Goal: Find specific page/section: Find specific page/section

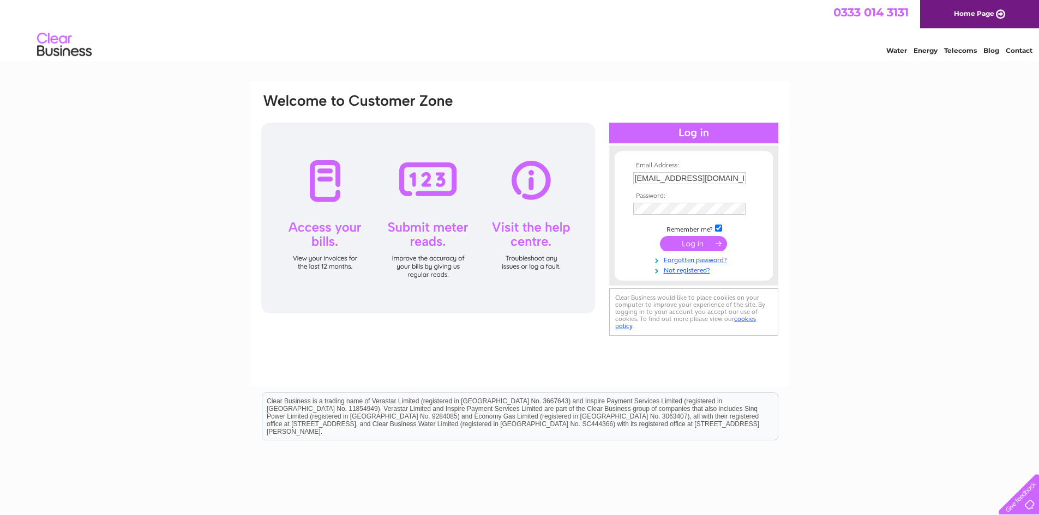
click at [701, 245] on input "submit" at bounding box center [693, 243] width 67 height 15
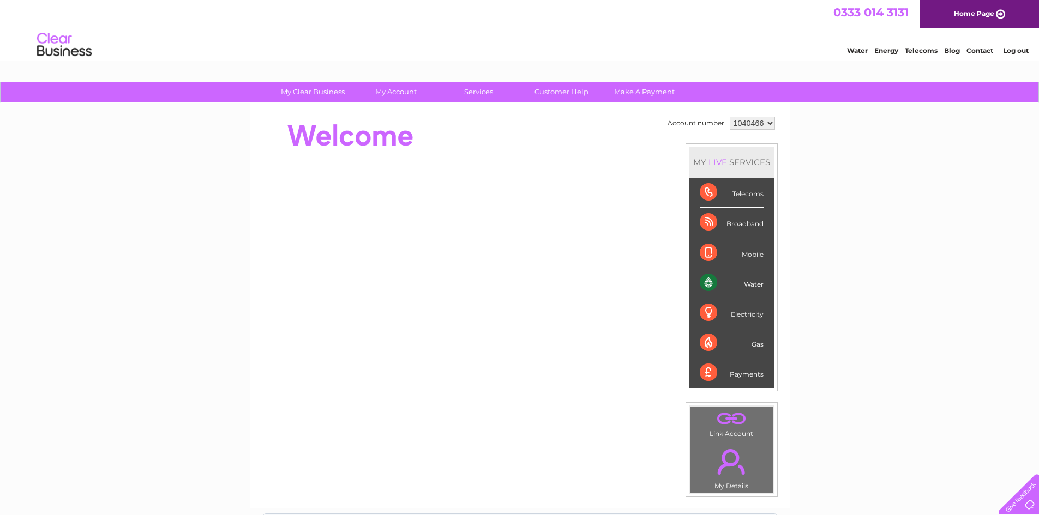
click at [745, 286] on div "Water" at bounding box center [732, 283] width 64 height 30
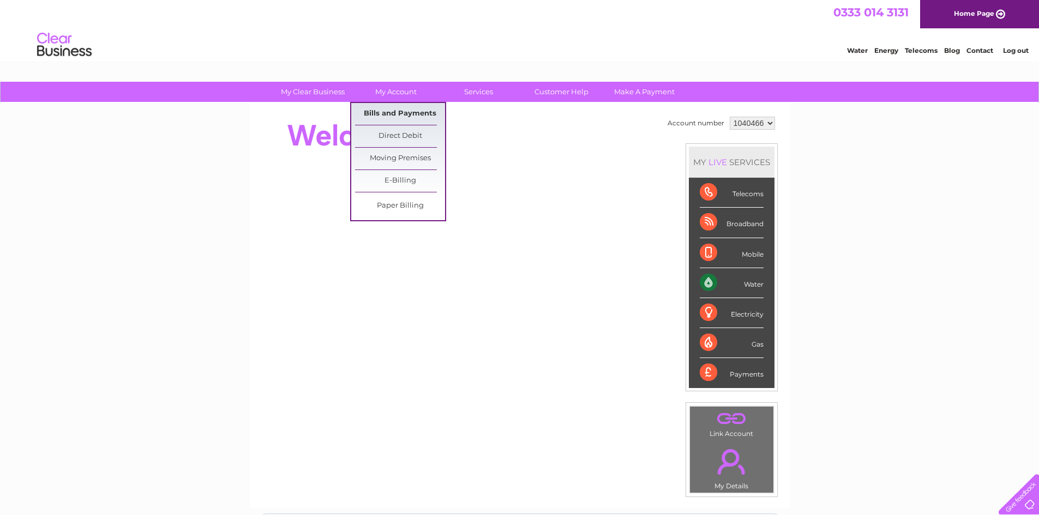
click at [387, 115] on link "Bills and Payments" at bounding box center [400, 114] width 90 height 22
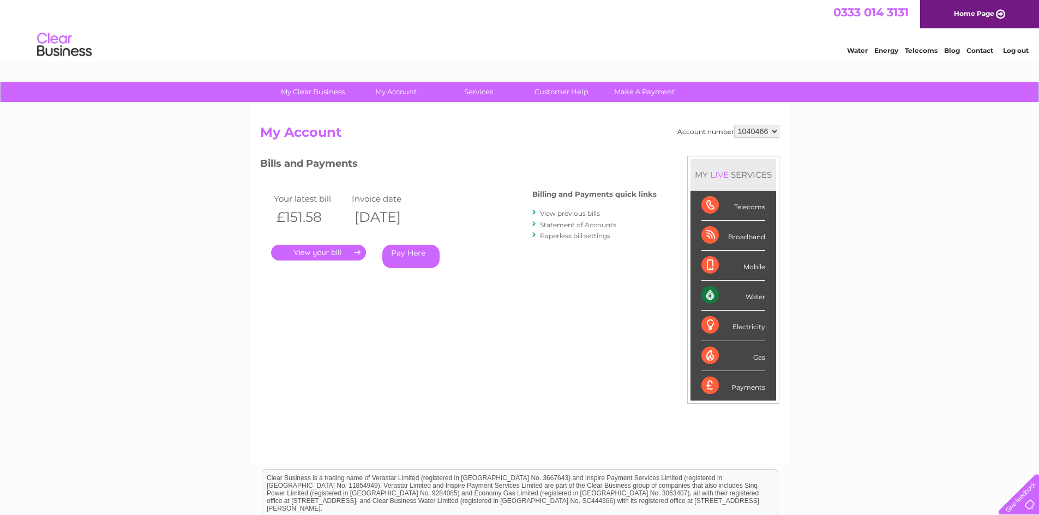
click at [326, 252] on link "." at bounding box center [318, 253] width 95 height 16
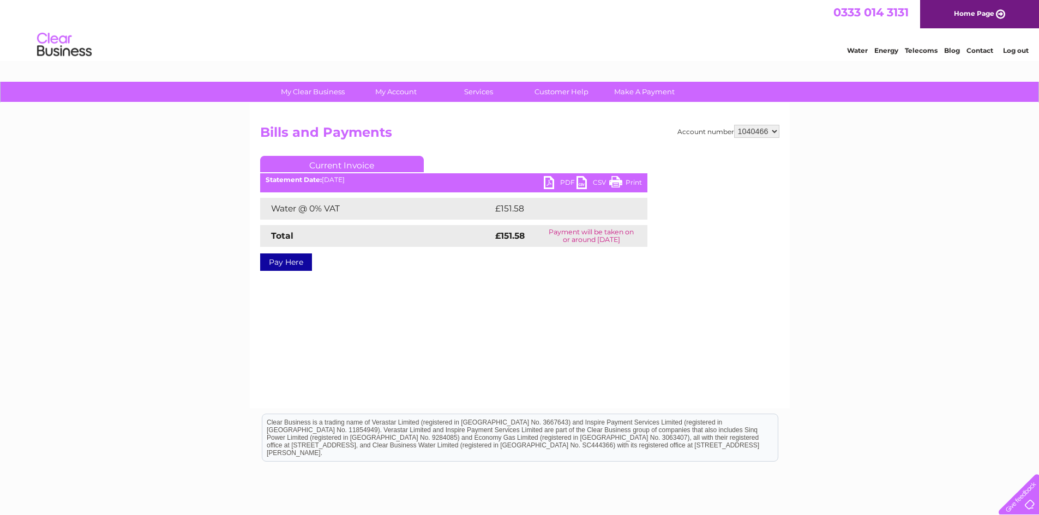
click at [618, 180] on link "Print" at bounding box center [625, 184] width 33 height 16
